Goal: Navigation & Orientation: Go to known website

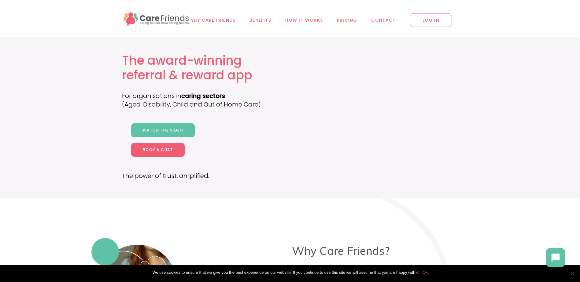
click at [436, 19] on span "LOG IN" at bounding box center [431, 20] width 42 height 14
click at [423, 23] on span "LOG IN" at bounding box center [431, 20] width 42 height 14
click at [435, 20] on span "LOG IN" at bounding box center [431, 20] width 42 height 14
